Goal: Go to known website: Access a specific website the user already knows

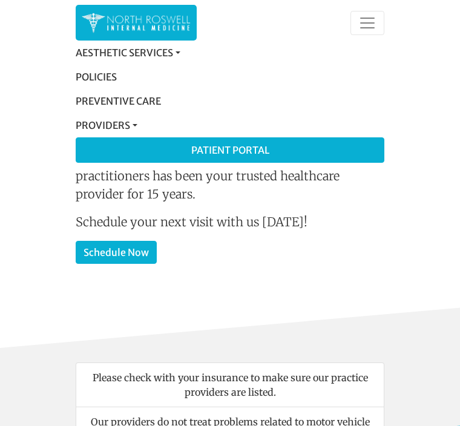
click at [261, 152] on link "Patient Portal" at bounding box center [229, 150] width 307 height 24
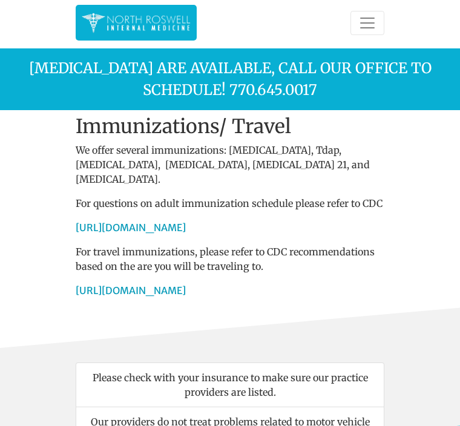
click at [373, 19] on span "Toggle navigation" at bounding box center [367, 23] width 18 height 18
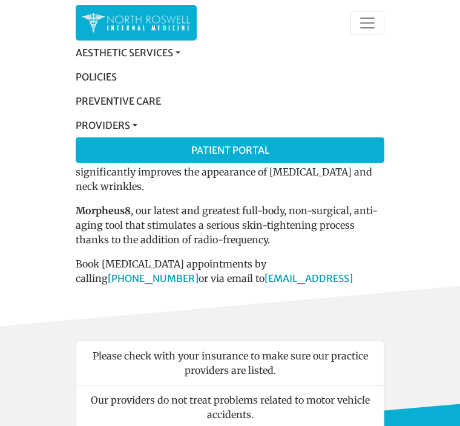
scroll to position [20, 0]
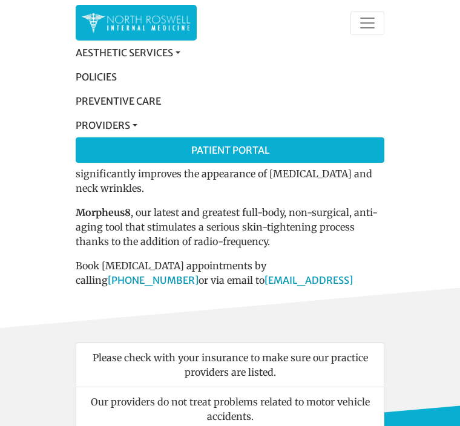
click at [384, 13] on button "Toggle navigation" at bounding box center [367, 23] width 34 height 24
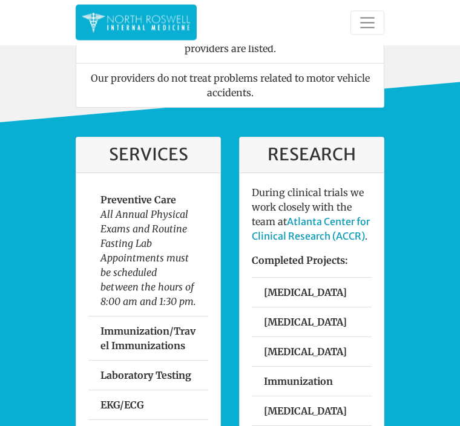
click at [359, 26] on span "Toggle navigation" at bounding box center [367, 23] width 18 height 18
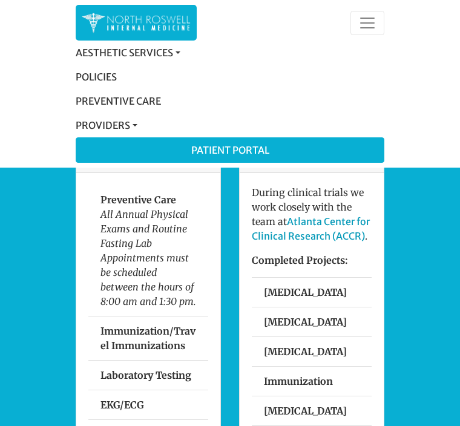
click at [164, 12] on img at bounding box center [136, 23] width 109 height 24
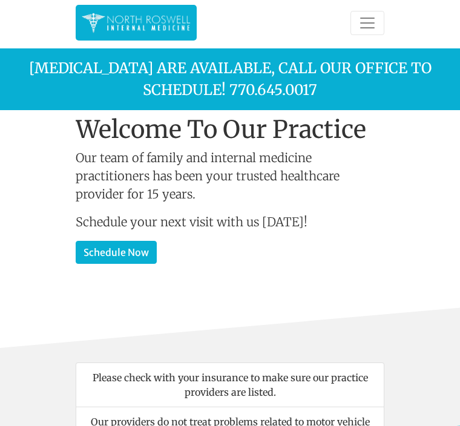
click at [367, 28] on span "Toggle navigation" at bounding box center [367, 23] width 18 height 18
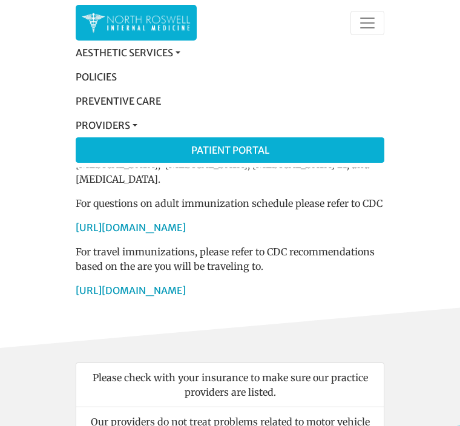
click at [261, 152] on link "Patient Portal" at bounding box center [229, 150] width 307 height 24
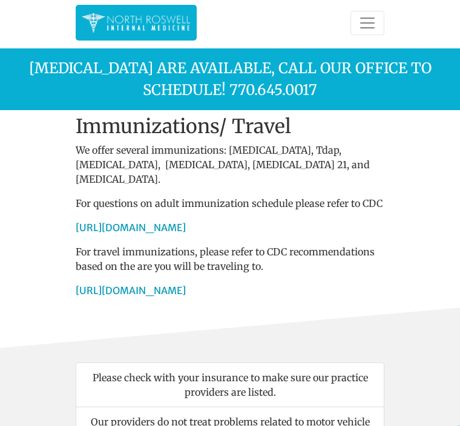
click at [372, 21] on span "Toggle navigation" at bounding box center [367, 23] width 18 height 18
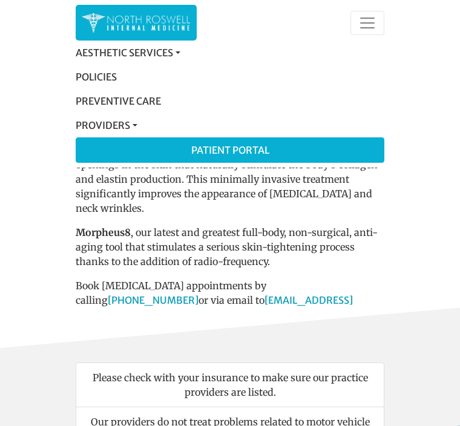
click at [255, 154] on link "Patient Portal" at bounding box center [229, 150] width 307 height 24
